Goal: Transaction & Acquisition: Purchase product/service

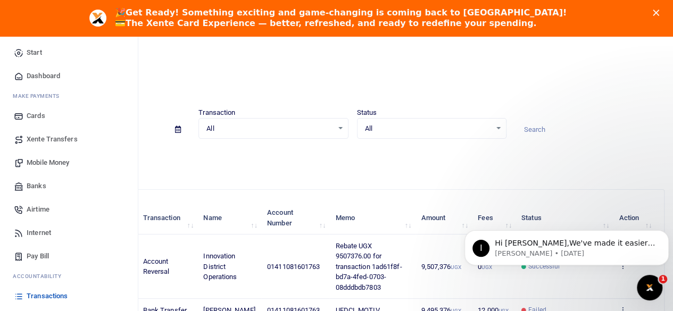
click at [51, 162] on span "Mobile Money" at bounding box center [48, 162] width 43 height 11
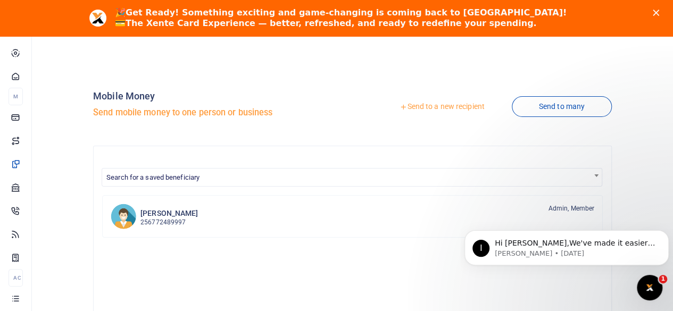
click at [400, 102] on link "Send to a new recipient" at bounding box center [441, 106] width 139 height 19
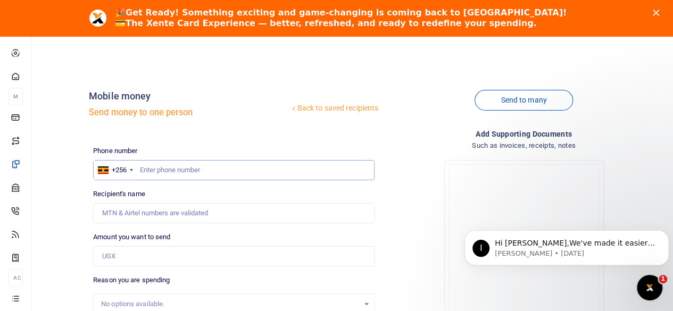
click at [164, 174] on input "text" at bounding box center [233, 170] width 281 height 20
type input "751828700"
type input "[PERSON_NAME]"
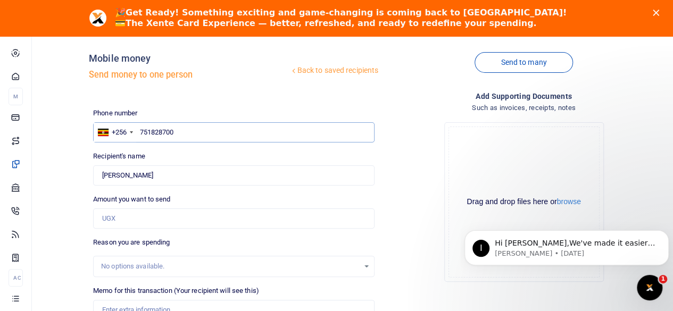
scroll to position [106, 0]
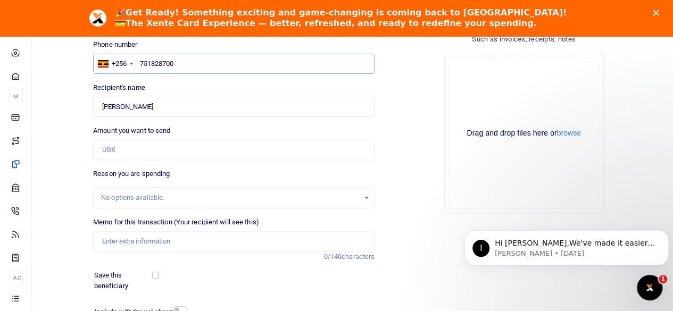
type input "751828700"
click at [133, 154] on input "Amount you want to send" at bounding box center [233, 150] width 281 height 20
type input "5,000,000"
click at [226, 253] on div "Memo for this transaction (Your recipient will see this) Reason is required. 0/…" at bounding box center [234, 239] width 290 height 45
click at [258, 239] on input "Memo for this transaction (Your recipient will see this)" at bounding box center [233, 241] width 281 height 20
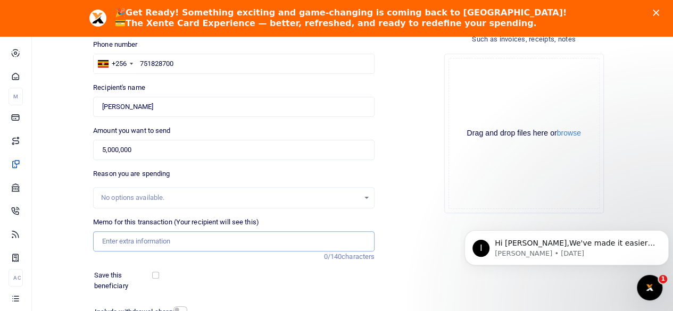
type input "UEDCL MOTIV"
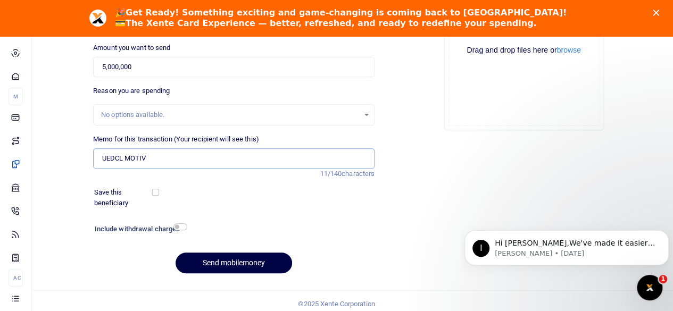
scroll to position [195, 0]
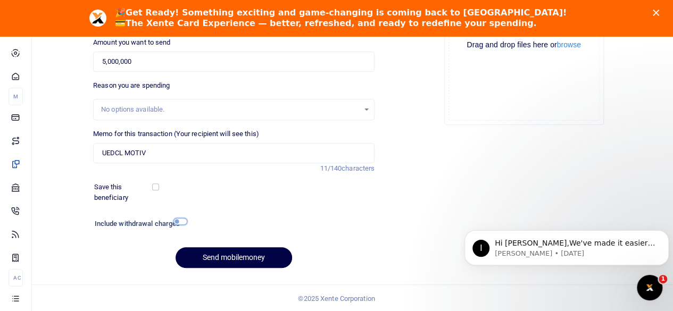
click at [181, 219] on input "checkbox" at bounding box center [180, 221] width 14 height 7
checkbox input "true"
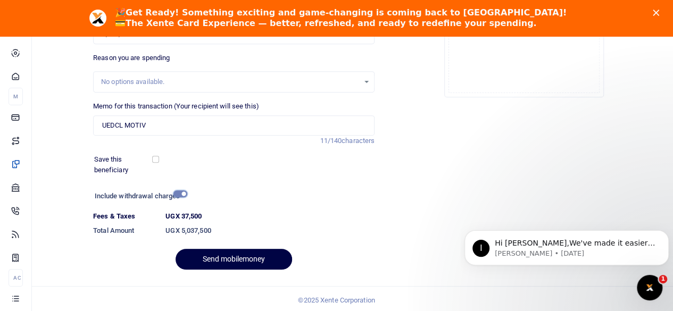
scroll to position [224, 0]
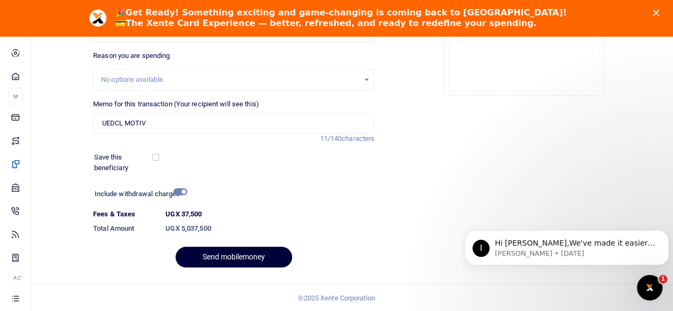
click at [233, 258] on button "Send mobilemoney" at bounding box center [233, 257] width 116 height 21
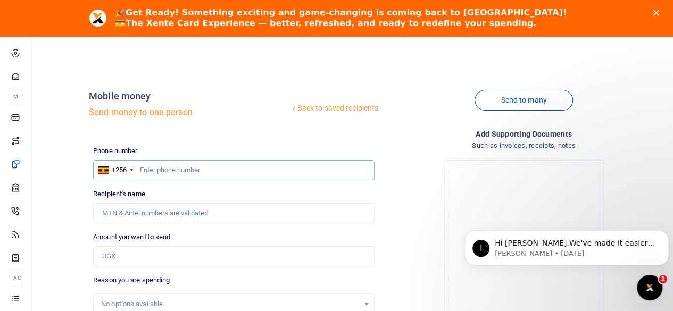
click at [174, 172] on input "text" at bounding box center [233, 170] width 281 height 20
type input "751828700"
click at [183, 186] on div "Phone number +256 Uganda +256 751828700 Phone is required. Recipient's name Nam…" at bounding box center [234, 308] width 290 height 325
click at [188, 174] on input "751828700" at bounding box center [233, 170] width 281 height 20
type input "[PERSON_NAME]"
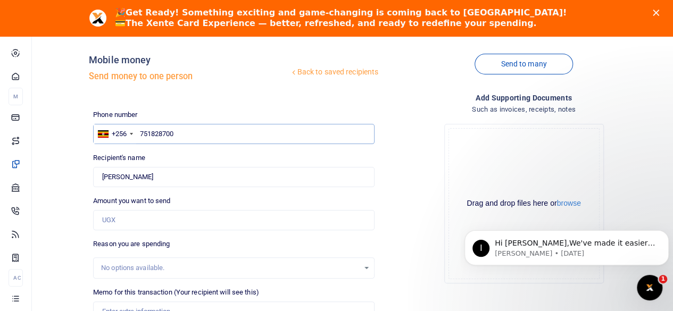
scroll to position [53, 0]
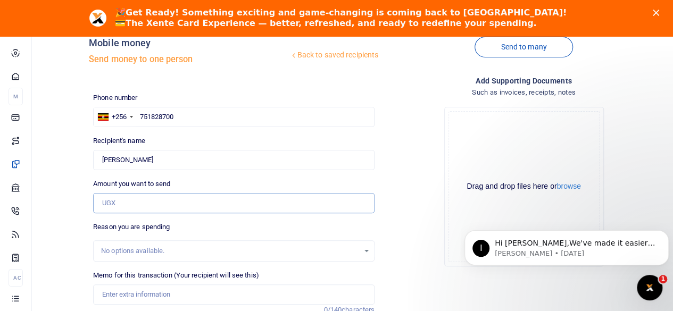
click at [136, 206] on input "Amount you want to send" at bounding box center [233, 203] width 281 height 20
type input "4,495,376"
click at [233, 181] on div "Amount you want to send 4,495,376 Amount is required." at bounding box center [233, 196] width 281 height 35
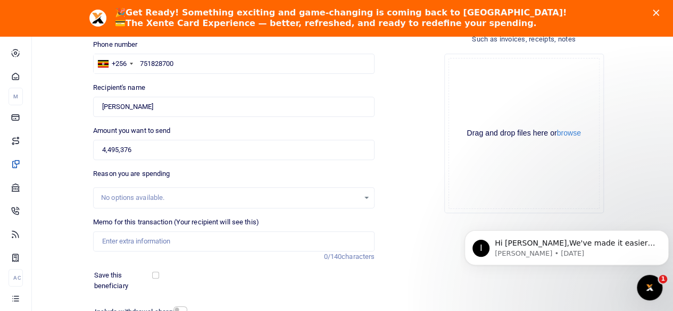
scroll to position [159, 0]
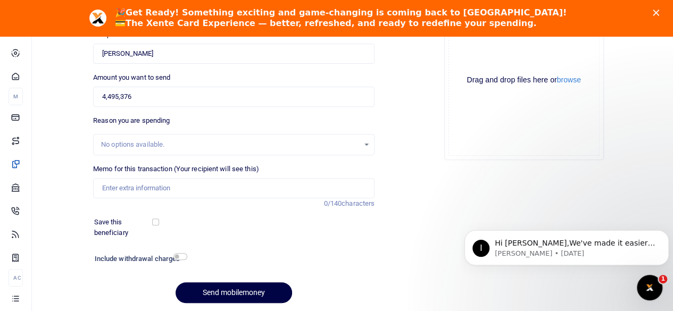
click at [225, 144] on div "No options available." at bounding box center [230, 144] width 258 height 11
click at [232, 194] on input "Memo for this transaction (Your recipient will see this)" at bounding box center [233, 188] width 281 height 20
type input "UEDCL MOTIV"
click at [192, 210] on div "Phone number +256 Uganda +256 751828700 Phone is required. Recipient's name Fou…" at bounding box center [234, 148] width 290 height 325
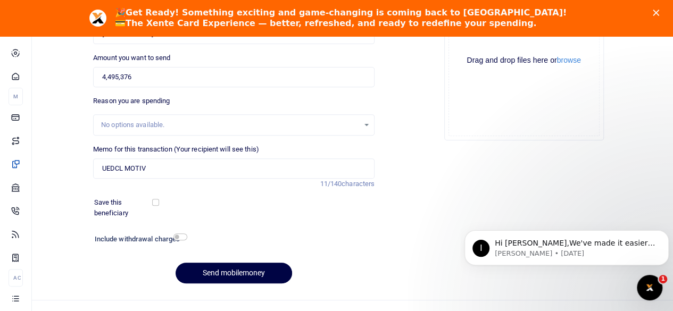
scroll to position [195, 0]
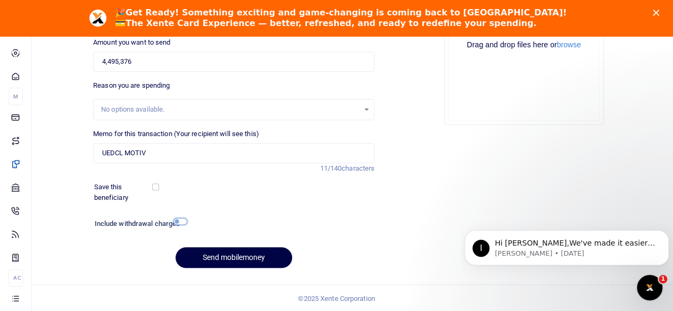
click at [180, 220] on input "checkbox" at bounding box center [180, 221] width 14 height 7
checkbox input "true"
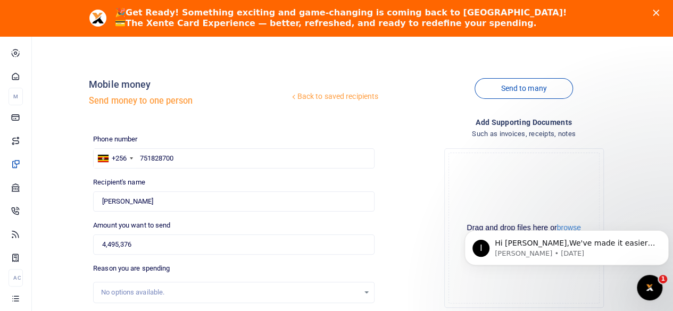
scroll to position [224, 0]
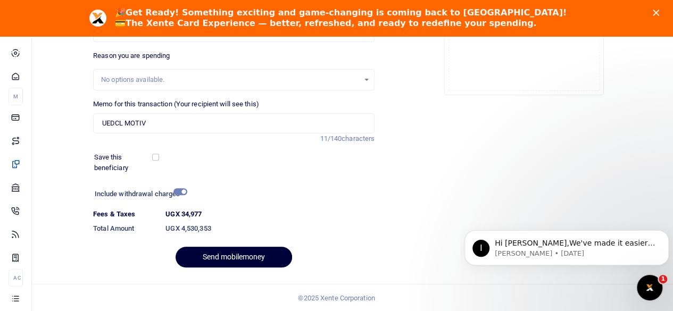
click at [236, 258] on button "Send mobilemoney" at bounding box center [233, 257] width 116 height 21
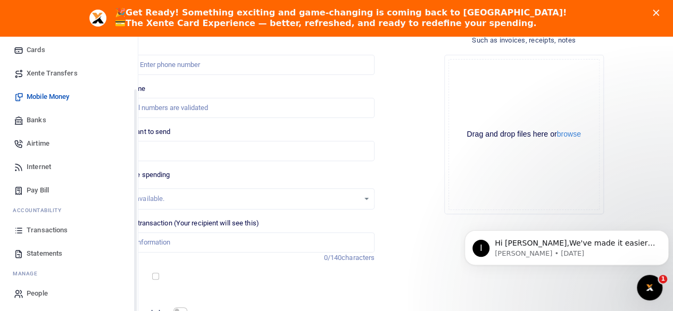
scroll to position [68, 0]
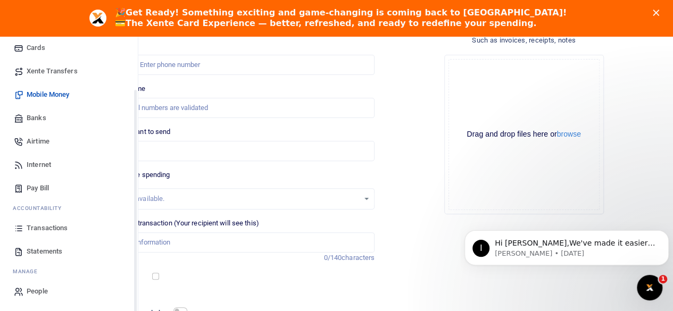
click at [47, 225] on span "Transactions" at bounding box center [47, 228] width 41 height 11
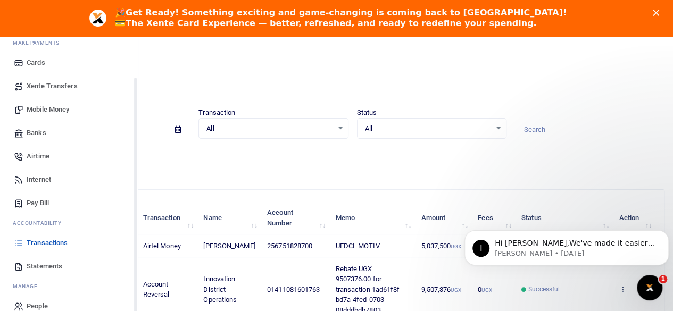
scroll to position [68, 0]
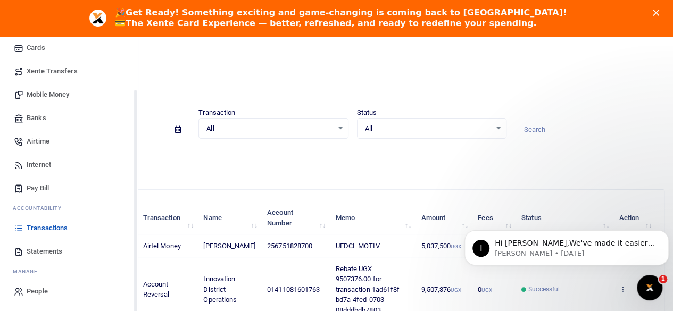
click at [44, 225] on span "Transactions" at bounding box center [47, 228] width 41 height 11
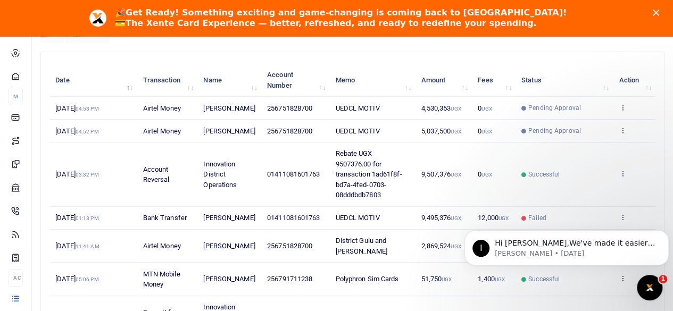
scroll to position [159, 0]
